Goal: Transaction & Acquisition: Purchase product/service

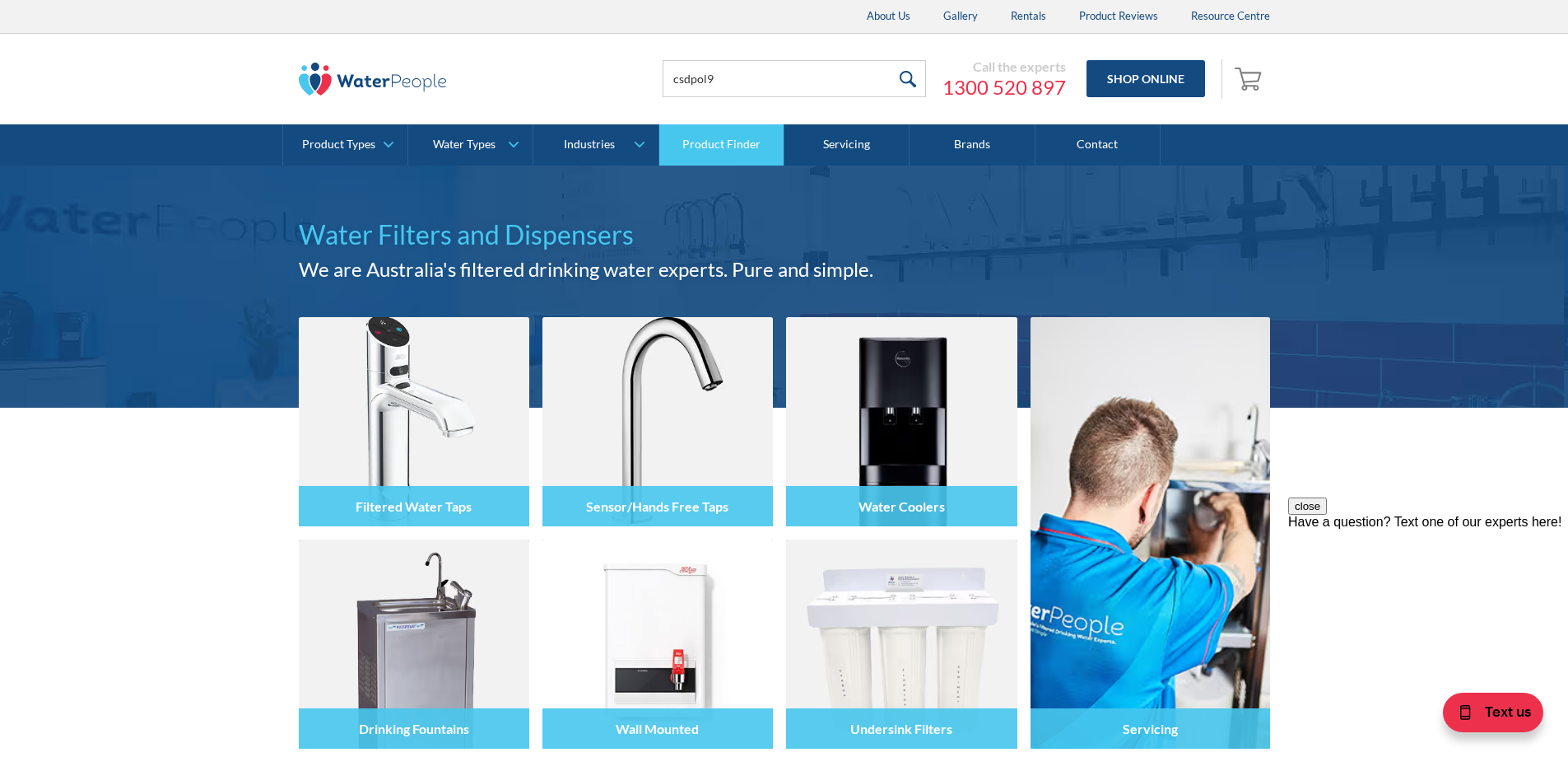
type input "CSDPOL9"
click at [912, 79] on input "submit" at bounding box center [909, 78] width 36 height 37
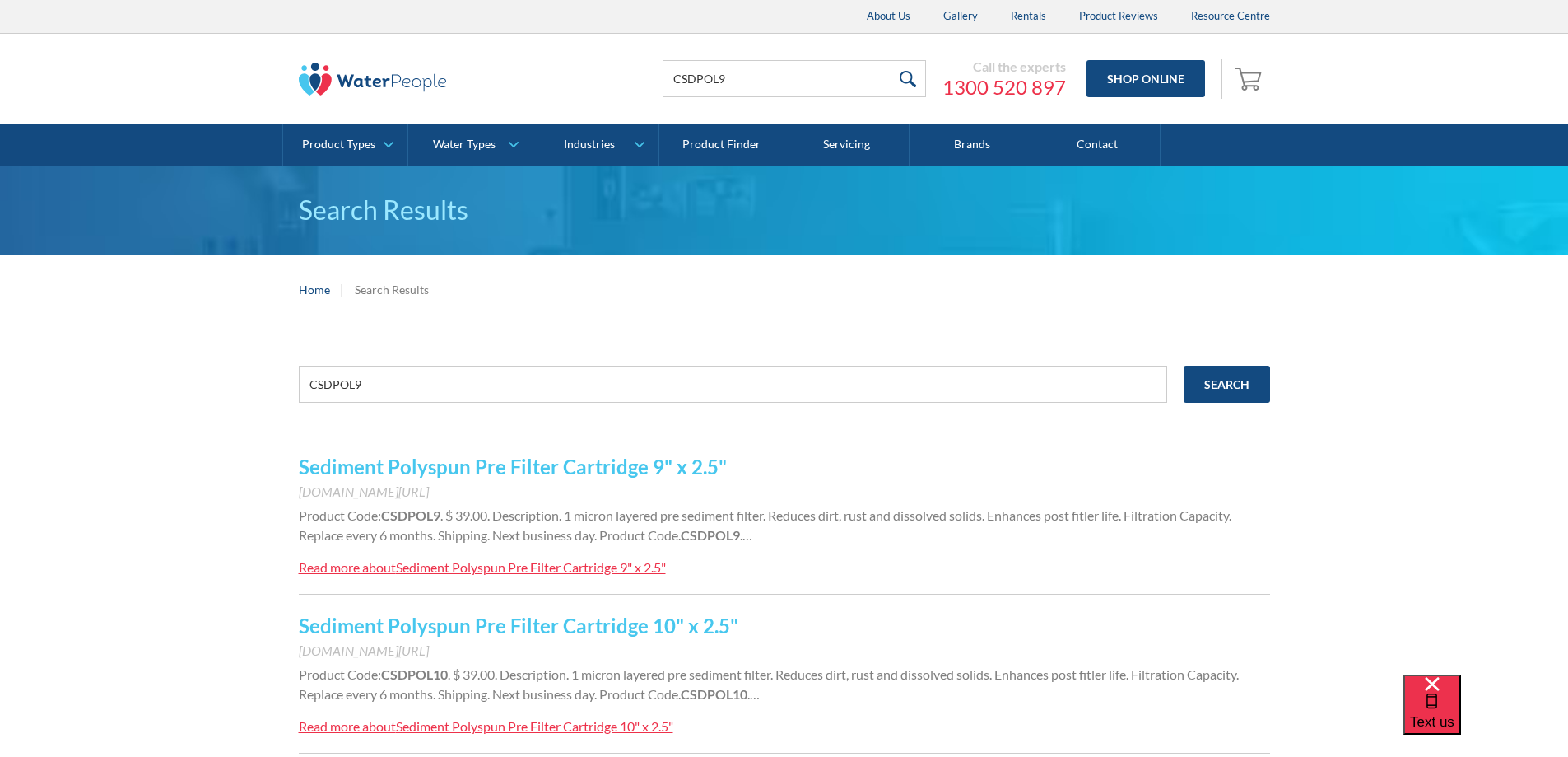
click at [585, 463] on link "Sediment Polyspun Pre Filter Cartridge 9" x 2.5"" at bounding box center [512, 466] width 428 height 24
drag, startPoint x: 858, startPoint y: 70, endPoint x: 538, endPoint y: 81, distance: 320.2
click at [537, 88] on div "CSDPOL9 Call the experts 1300 520 897 Shop Online 0 Your Cart Subtotal Pay with…" at bounding box center [784, 79] width 971 height 49
type input "cf9"
click at [915, 71] on input "submit" at bounding box center [909, 78] width 36 height 37
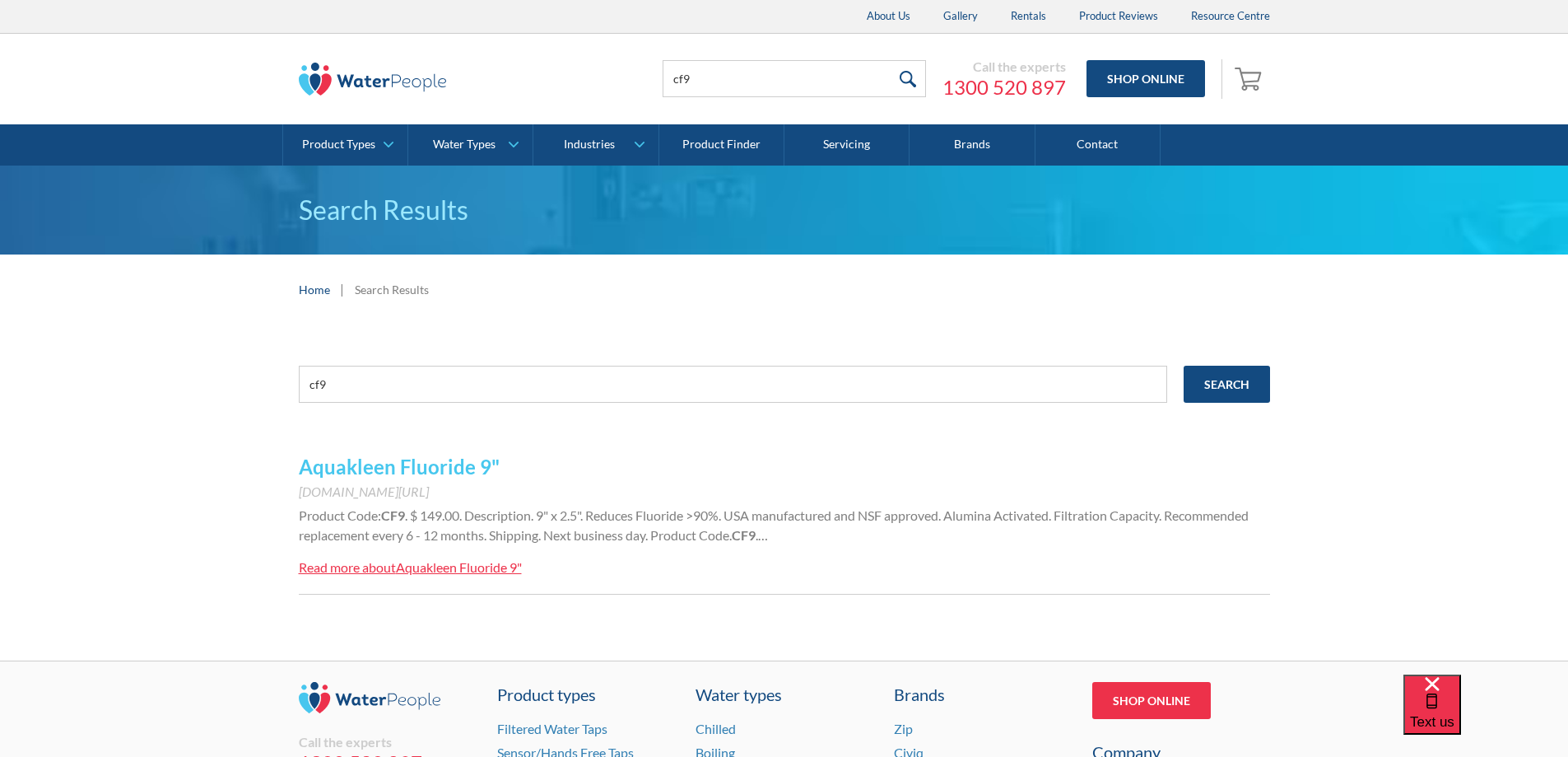
click at [440, 468] on link "Aquakleen Fluoride 9"" at bounding box center [398, 466] width 201 height 24
drag, startPoint x: 728, startPoint y: 76, endPoint x: 589, endPoint y: 76, distance: 139.0
click at [589, 76] on div "cf9 Call the experts 1300 520 897 Shop Online 0 Your Cart Subtotal Pay with bro…" at bounding box center [784, 79] width 971 height 49
type input "aragon"
click at [891, 60] on input "submit" at bounding box center [909, 78] width 36 height 37
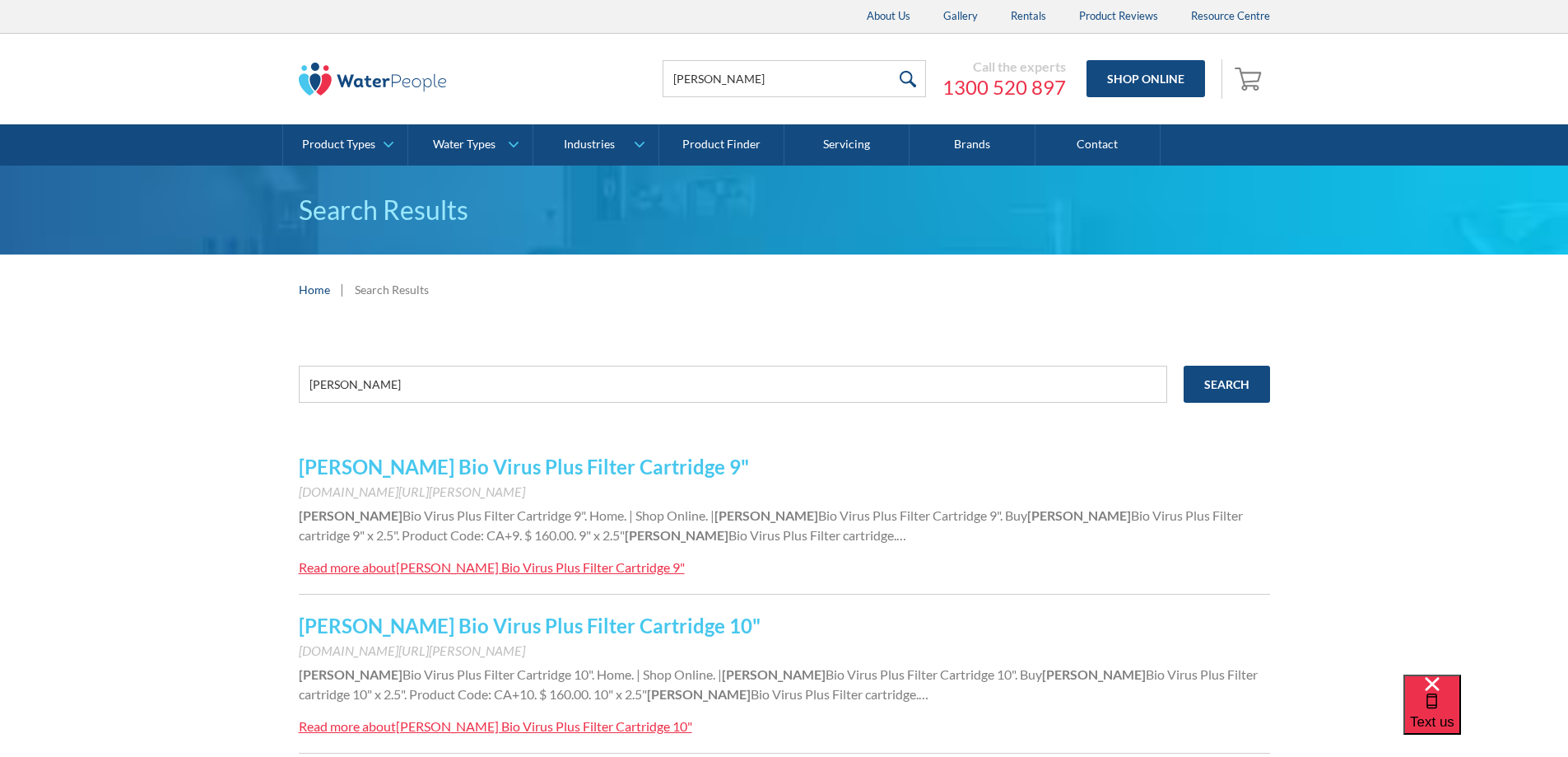
click at [582, 467] on link "[PERSON_NAME] Bio Virus Plus Filter Cartridge 9"" at bounding box center [524, 466] width 451 height 24
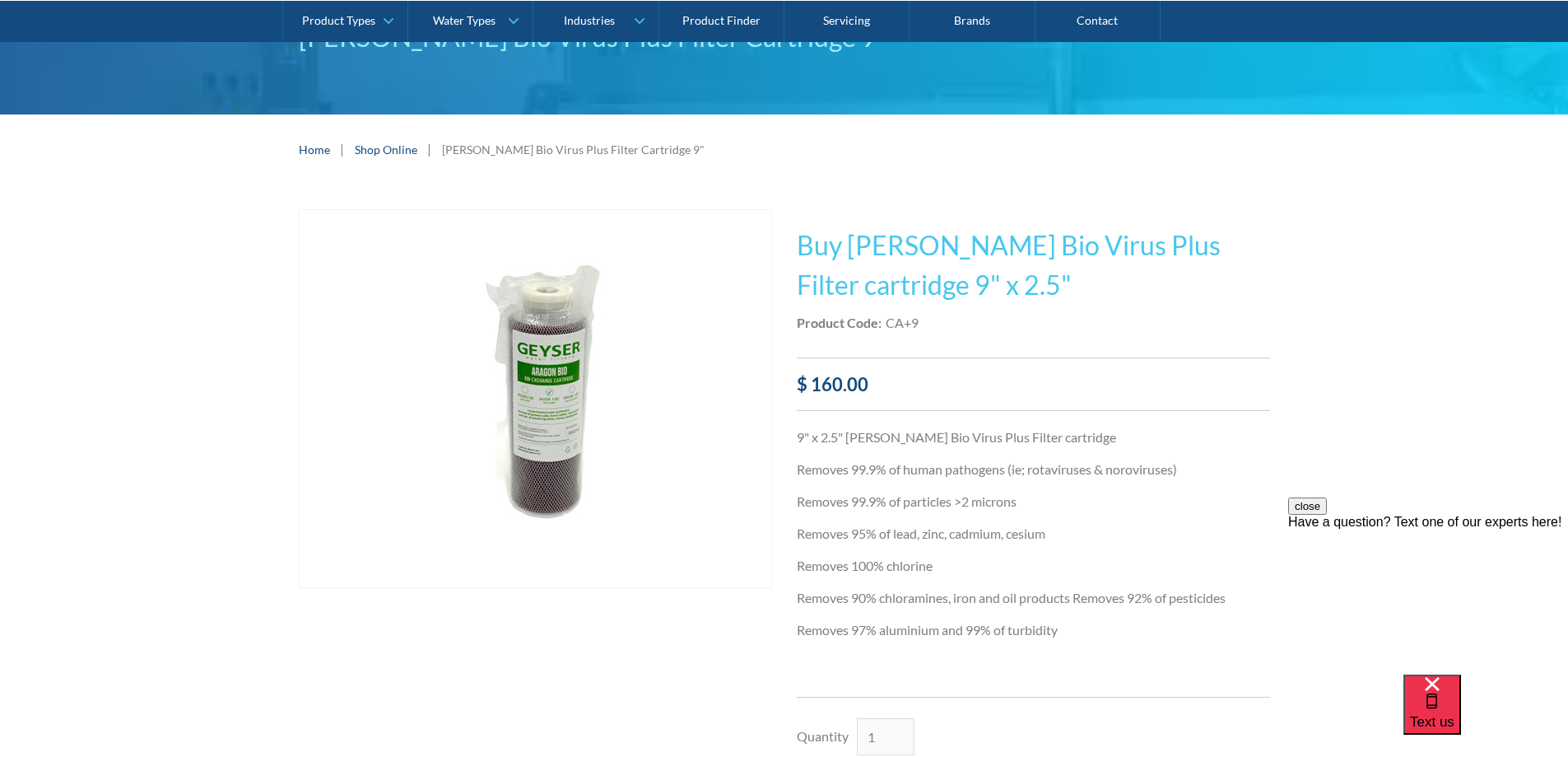
scroll to position [247, 0]
